Goal: Task Accomplishment & Management: Use online tool/utility

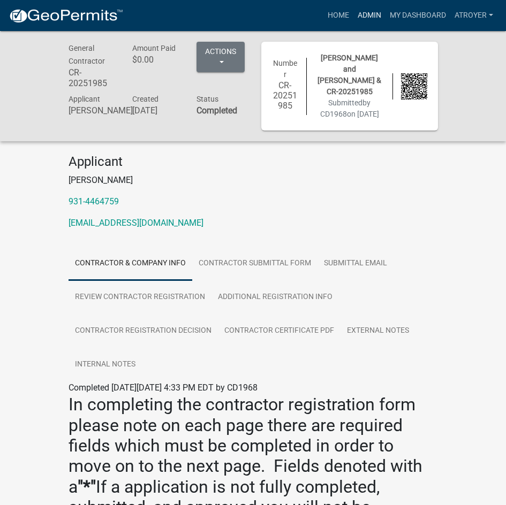
click at [368, 15] on link "Admin" at bounding box center [369, 15] width 32 height 20
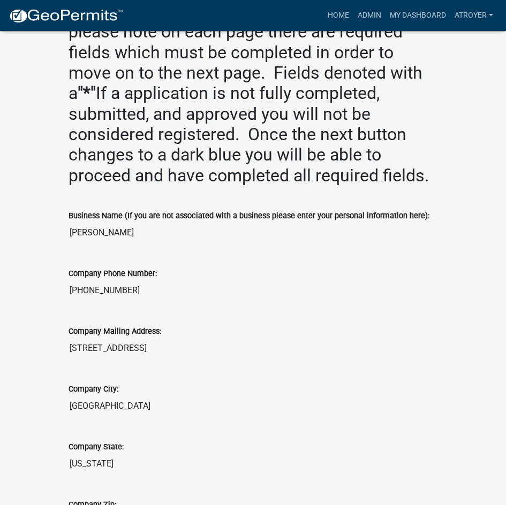
scroll to position [214, 0]
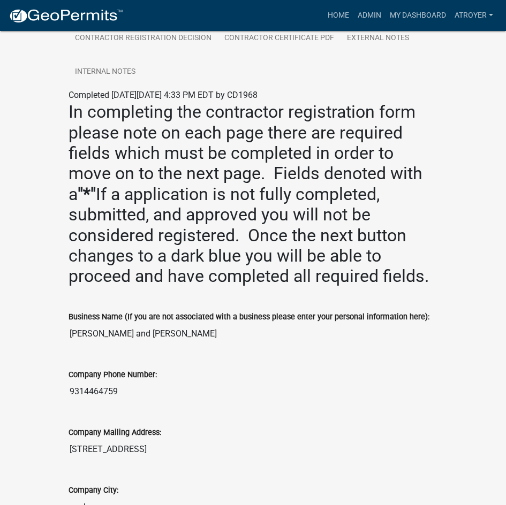
scroll to position [214, 0]
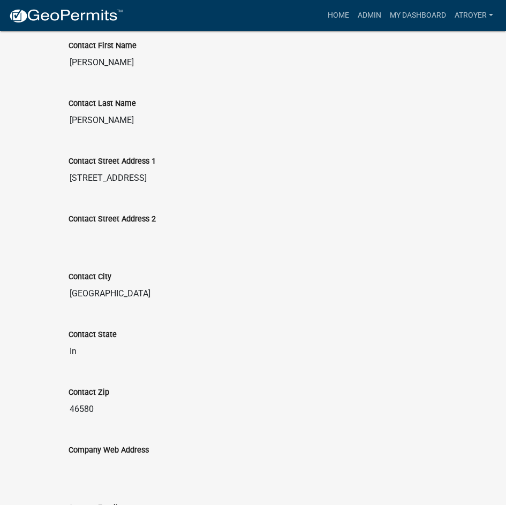
scroll to position [957, 0]
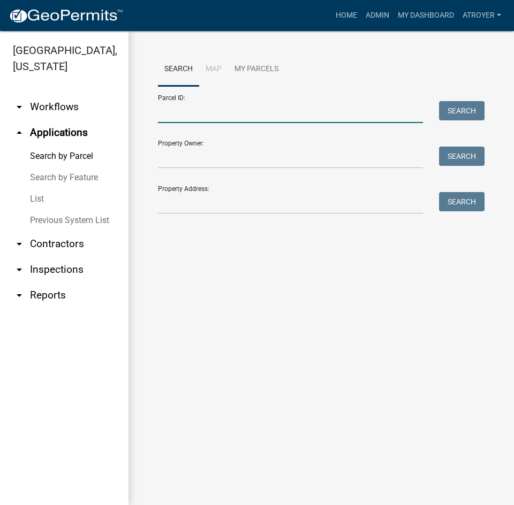
click at [222, 118] on input "Parcel ID:" at bounding box center [290, 112] width 265 height 22
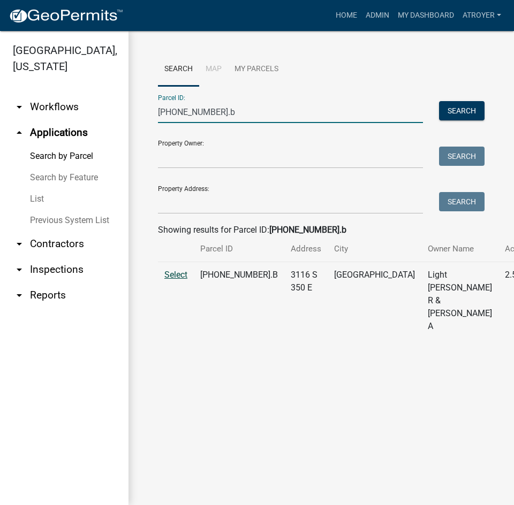
type input "003-177-002.b"
click at [184, 280] on span "Select" at bounding box center [175, 275] width 23 height 10
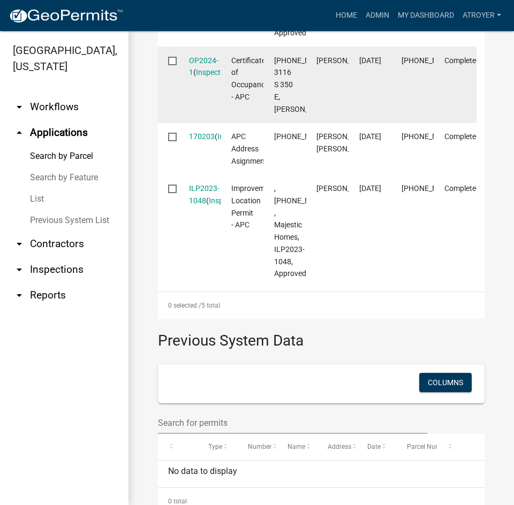
scroll to position [696, 0]
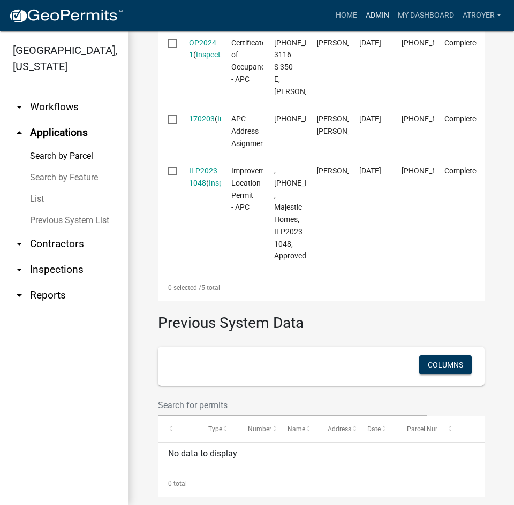
click at [377, 11] on link "Admin" at bounding box center [377, 15] width 32 height 20
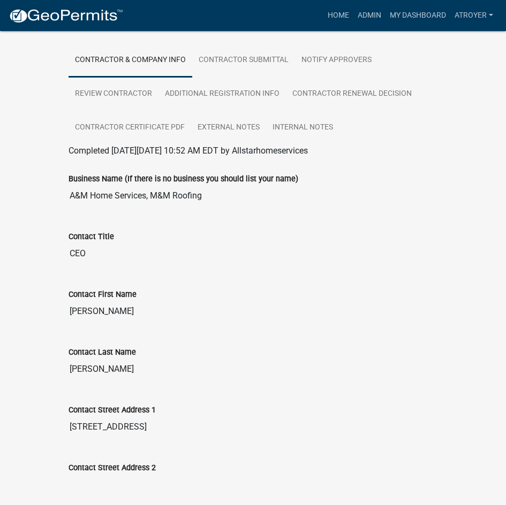
scroll to position [54, 0]
